Goal: Task Accomplishment & Management: Use online tool/utility

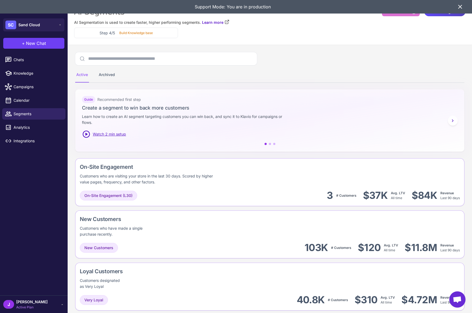
scroll to position [370, 0]
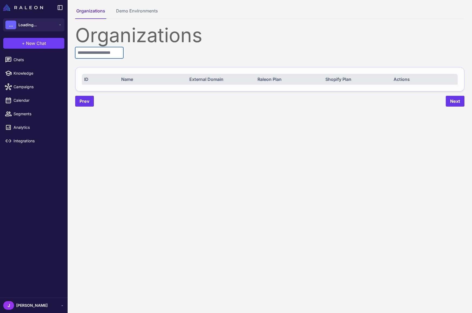
click at [98, 52] on input "text" at bounding box center [99, 52] width 48 height 11
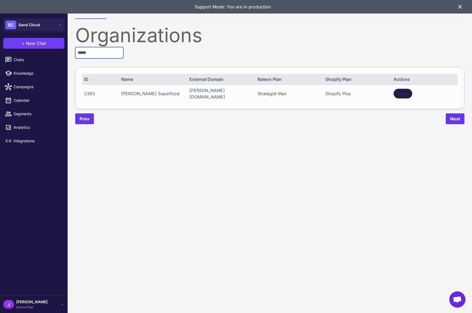
type input "*****"
click at [402, 91] on span "Log In" at bounding box center [402, 93] width 9 height 5
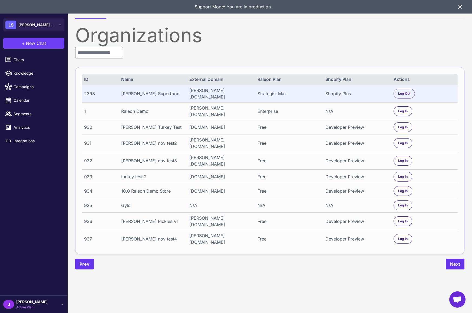
click at [458, 7] on icon at bounding box center [460, 7] width 6 height 6
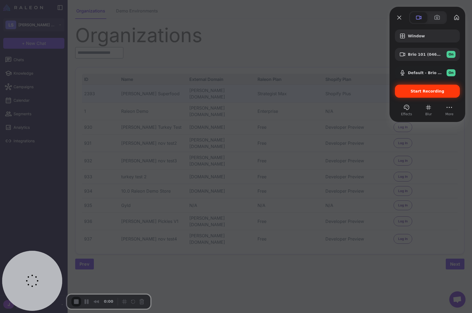
click at [421, 90] on span "Start Recording" at bounding box center [427, 91] width 34 height 4
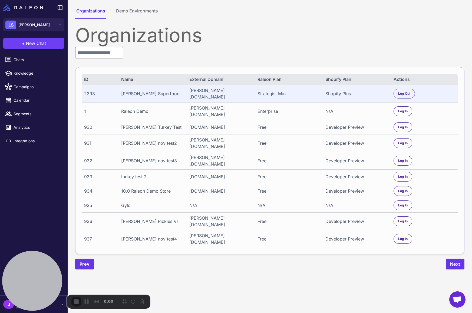
click at [198, 286] on content "Organizations Demo Environments Organizations ID Name External Domain Raleon Pl…" at bounding box center [270, 156] width 404 height 313
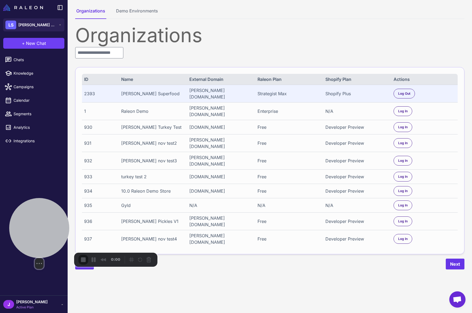
drag, startPoint x: 45, startPoint y: 282, endPoint x: 52, endPoint y: 240, distance: 42.4
click at [52, 240] on div at bounding box center [39, 228] width 60 height 60
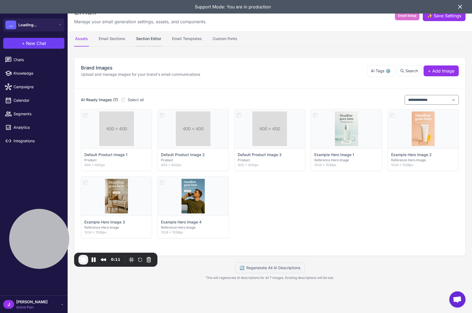
click at [139, 38] on content "**********" at bounding box center [270, 156] width 404 height 313
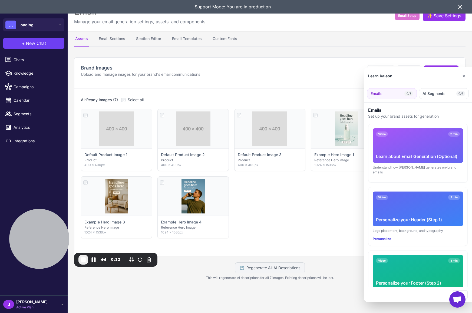
click at [156, 37] on div at bounding box center [236, 156] width 472 height 313
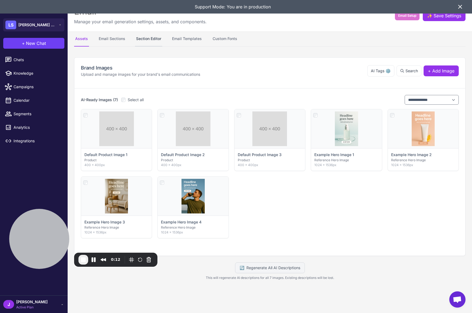
click at [154, 42] on button "Section Editor" at bounding box center [148, 38] width 27 height 15
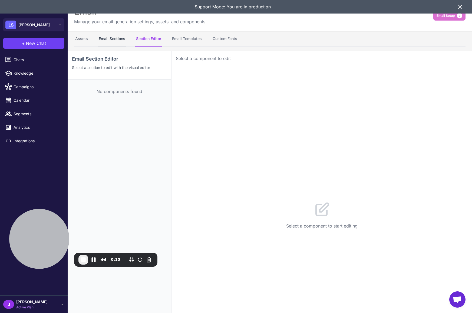
click at [111, 41] on button "Email Sections" at bounding box center [112, 38] width 29 height 15
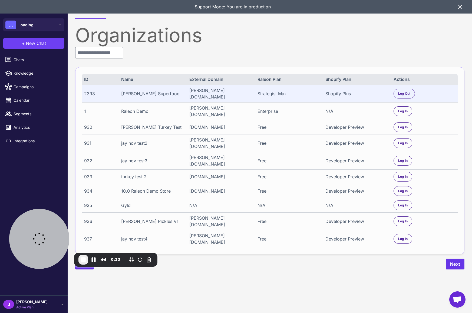
click at [89, 95] on div "2393" at bounding box center [99, 93] width 31 height 6
click at [37, 307] on div "[PERSON_NAME] Active Plan" at bounding box center [33, 304] width 61 height 11
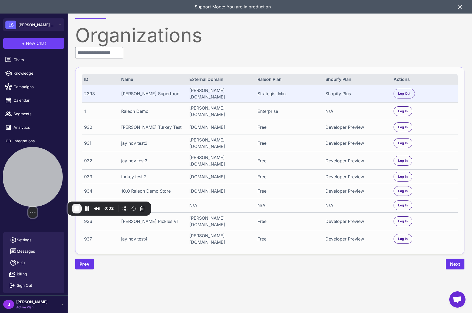
drag, startPoint x: 49, startPoint y: 231, endPoint x: 35, endPoint y: 167, distance: 66.0
click at [35, 167] on div at bounding box center [33, 177] width 60 height 60
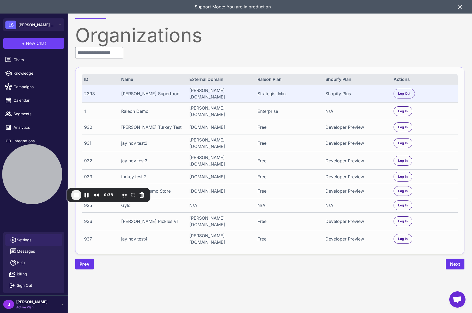
click at [26, 241] on span "Settings" at bounding box center [24, 240] width 15 height 6
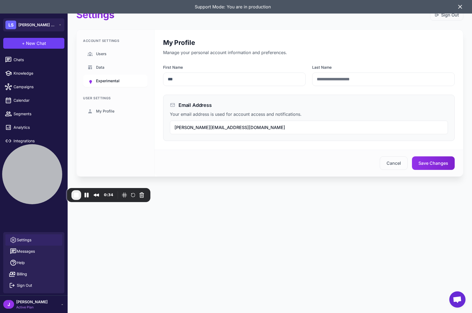
click at [116, 78] on span "Experimental" at bounding box center [108, 81] width 24 height 6
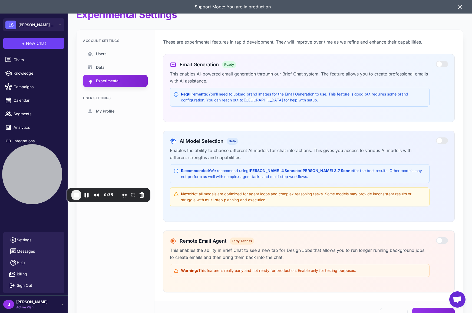
click at [441, 64] on div at bounding box center [442, 64] width 12 height 6
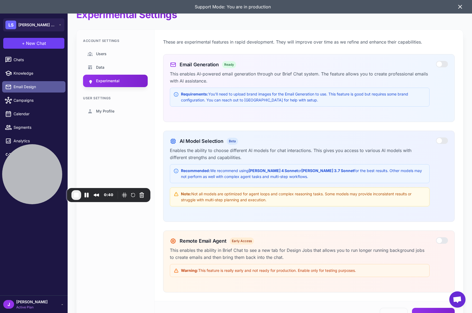
click at [30, 87] on span "Email Design" at bounding box center [38, 87] width 48 height 6
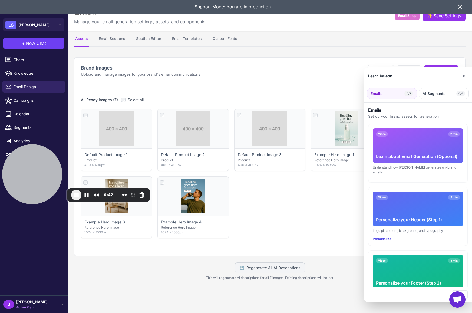
click at [170, 38] on div at bounding box center [236, 156] width 472 height 313
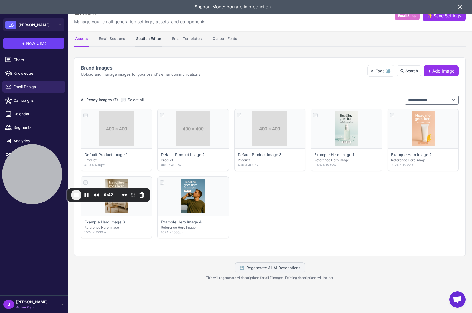
click at [144, 37] on button "Section Editor" at bounding box center [148, 38] width 27 height 15
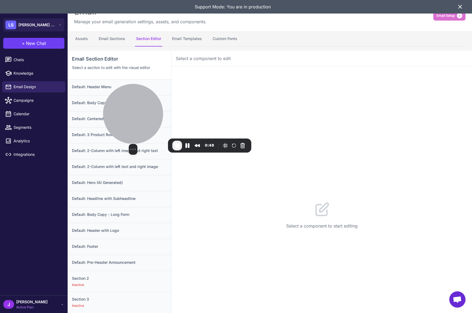
drag, startPoint x: 37, startPoint y: 167, endPoint x: 144, endPoint y: 93, distance: 130.2
click at [142, 102] on div at bounding box center [133, 114] width 60 height 60
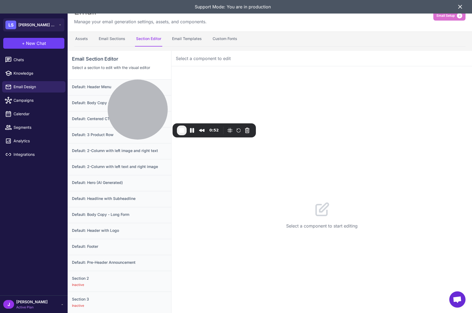
drag, startPoint x: 36, startPoint y: 304, endPoint x: 34, endPoint y: 298, distance: 5.9
click at [36, 304] on div "J Jay Active Plan" at bounding box center [33, 304] width 61 height 11
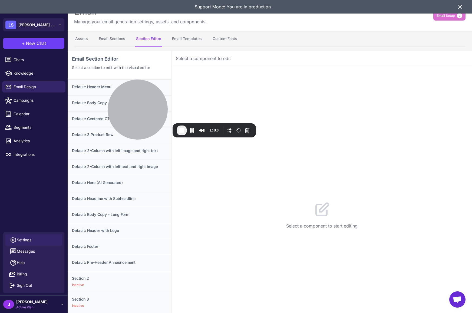
click at [19, 239] on span "Settings" at bounding box center [24, 240] width 15 height 6
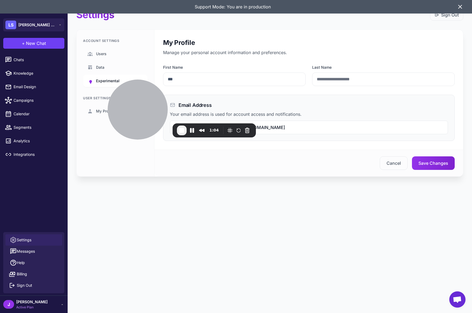
click at [101, 78] on span "Experimental" at bounding box center [108, 81] width 24 height 6
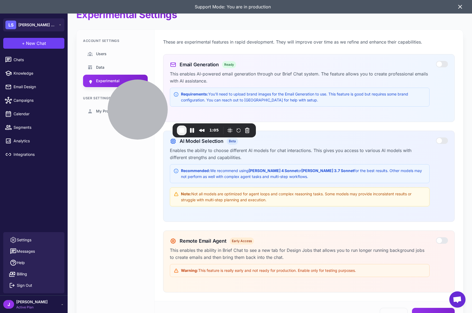
click at [443, 62] on div at bounding box center [442, 64] width 12 height 6
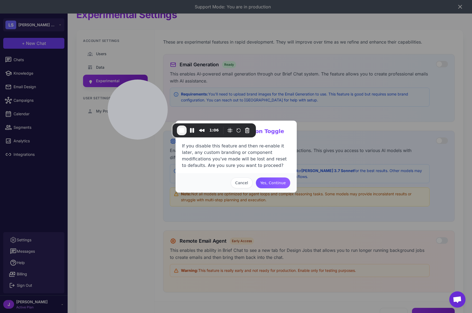
click at [274, 183] on button "Yes, Continue" at bounding box center [273, 182] width 34 height 11
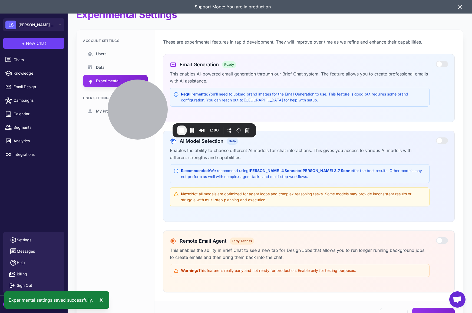
click at [114, 255] on div "Account Settings Users Data Experimental User Settings My Profile" at bounding box center [116, 179] width 78 height 298
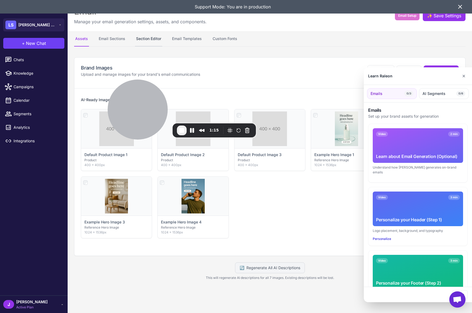
drag, startPoint x: 149, startPoint y: 40, endPoint x: 154, endPoint y: 43, distance: 6.1
click at [149, 40] on div at bounding box center [236, 156] width 472 height 313
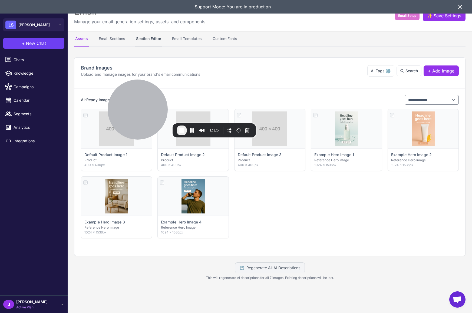
click at [156, 38] on button "Section Editor" at bounding box center [148, 38] width 27 height 15
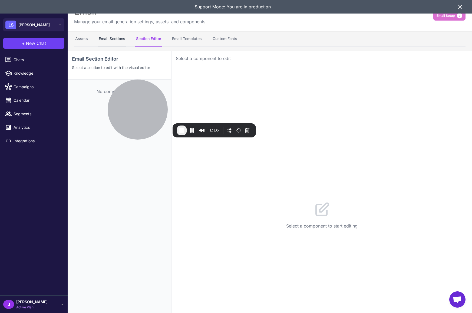
click at [105, 33] on button "Email Sections" at bounding box center [112, 38] width 29 height 15
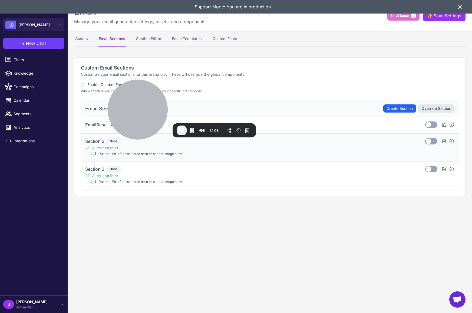
click at [113, 140] on span "Global" at bounding box center [114, 141] width 14 height 6
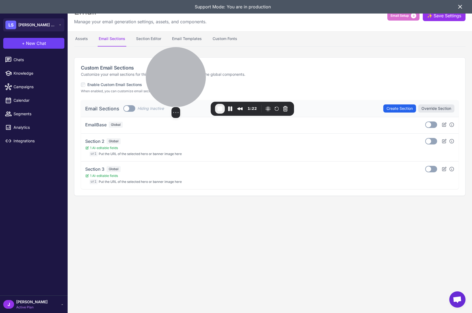
drag, startPoint x: 115, startPoint y: 139, endPoint x: 175, endPoint y: 97, distance: 73.7
click at [175, 107] on div "Select video screen size" at bounding box center [175, 112] width 9 height 11
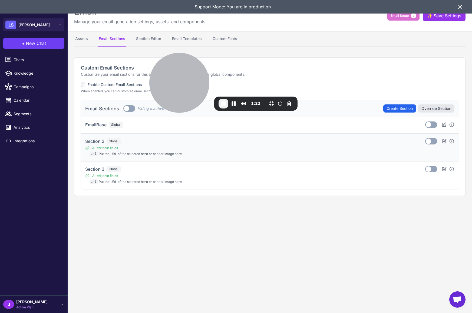
click at [121, 137] on div "Section 2 Global 1 AI-editable fields url Put the URL of the selected hero or b…" at bounding box center [270, 147] width 378 height 28
click at [167, 235] on content "Email Manage your email generation settings, assets, and components. Email Setu…" at bounding box center [270, 156] width 404 height 313
click at [142, 35] on button "Section Editor" at bounding box center [148, 38] width 27 height 15
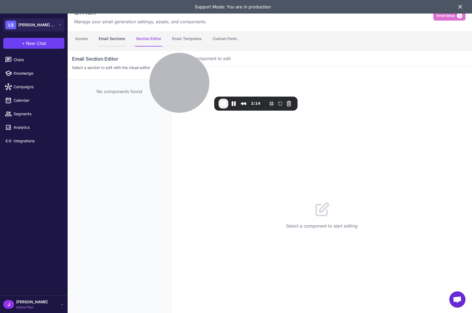
click at [100, 40] on button "Email Sections" at bounding box center [112, 38] width 29 height 15
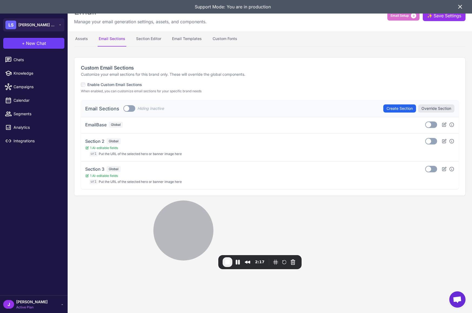
drag, startPoint x: 175, startPoint y: 82, endPoint x: 147, endPoint y: 234, distance: 154.4
click at [177, 232] on div at bounding box center [183, 230] width 60 height 60
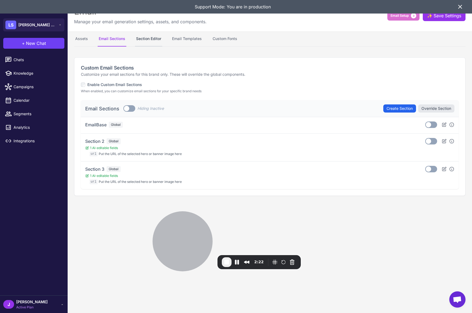
click at [151, 39] on button "Section Editor" at bounding box center [148, 38] width 27 height 15
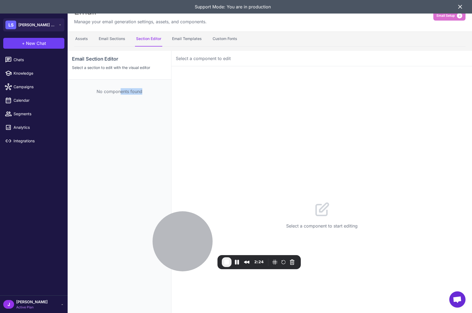
drag, startPoint x: 105, startPoint y: 95, endPoint x: 107, endPoint y: 111, distance: 15.8
click at [120, 92] on div "No components found" at bounding box center [120, 91] width 104 height 24
drag, startPoint x: 107, startPoint y: 111, endPoint x: 103, endPoint y: 119, distance: 9.3
click at [107, 111] on div "Email Section Editor Select a section to edit with the visual editor No compone…" at bounding box center [120, 207] width 104 height 313
click at [104, 123] on div "Email Section Editor Select a section to edit with the visual editor No compone…" at bounding box center [120, 207] width 104 height 313
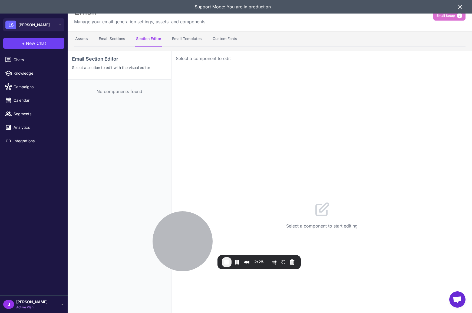
drag, startPoint x: 107, startPoint y: 151, endPoint x: 103, endPoint y: 178, distance: 27.3
click at [107, 151] on div "Email Section Editor Select a section to edit with the visual editor No compone…" at bounding box center [120, 207] width 104 height 313
drag, startPoint x: 104, startPoint y: 185, endPoint x: 102, endPoint y: 254, distance: 68.7
click at [104, 187] on div "Email Section Editor Select a section to edit with the visual editor No compone…" at bounding box center [120, 207] width 104 height 313
drag, startPoint x: 102, startPoint y: 254, endPoint x: 103, endPoint y: 245, distance: 8.5
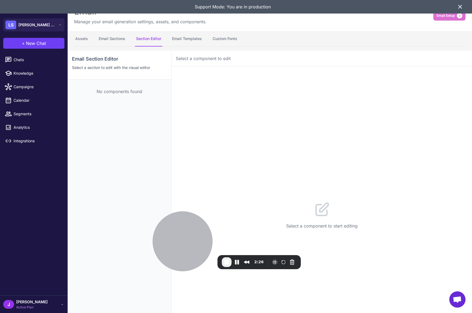
click at [102, 253] on div "Email Section Editor Select a section to edit with the visual editor No compone…" at bounding box center [120, 207] width 104 height 313
drag, startPoint x: 95, startPoint y: 185, endPoint x: 95, endPoint y: 141, distance: 43.3
click at [95, 182] on div "Email Section Editor Select a section to edit with the visual editor No compone…" at bounding box center [120, 207] width 104 height 313
drag, startPoint x: 95, startPoint y: 141, endPoint x: 94, endPoint y: 125, distance: 16.0
click at [95, 138] on div "Email Section Editor Select a section to edit with the visual editor No compone…" at bounding box center [120, 207] width 104 height 313
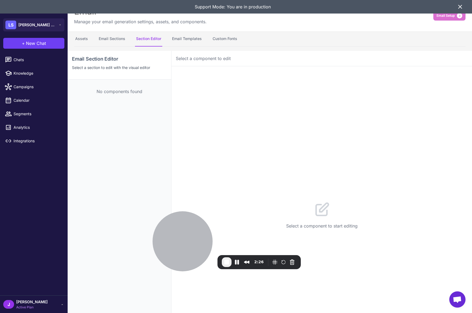
click at [94, 114] on div "Email Section Editor Select a section to edit with the visual editor No compone…" at bounding box center [120, 207] width 104 height 313
click at [113, 36] on button "Email Sections" at bounding box center [112, 38] width 29 height 15
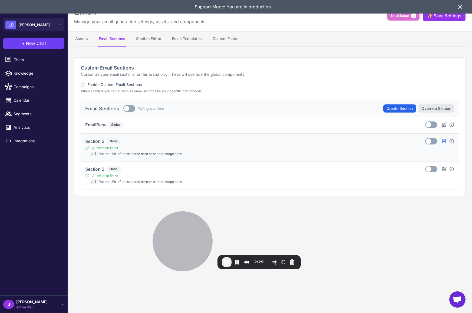
click at [445, 140] on icon at bounding box center [443, 140] width 5 height 5
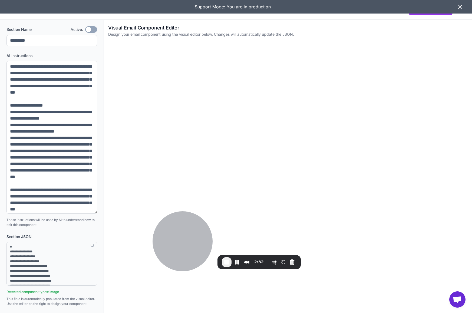
drag, startPoint x: 93, startPoint y: 84, endPoint x: 22, endPoint y: 91, distance: 71.5
click at [91, 213] on textarea at bounding box center [51, 137] width 91 height 153
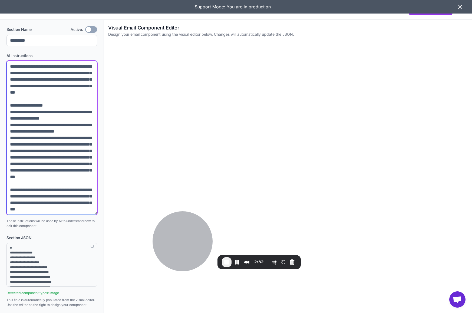
drag, startPoint x: 24, startPoint y: 196, endPoint x: 23, endPoint y: 75, distance: 121.1
click at [24, 84] on textarea at bounding box center [51, 138] width 91 height 154
click at [35, 127] on textarea at bounding box center [51, 138] width 91 height 154
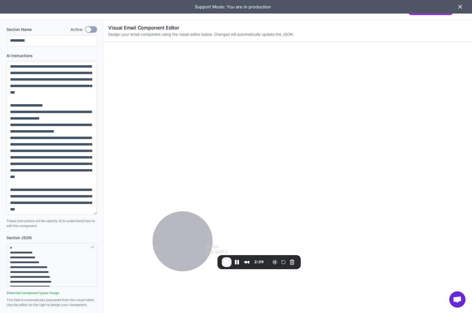
click at [223, 262] on span "End Recording" at bounding box center [226, 262] width 6 height 6
